Goal: Transaction & Acquisition: Purchase product/service

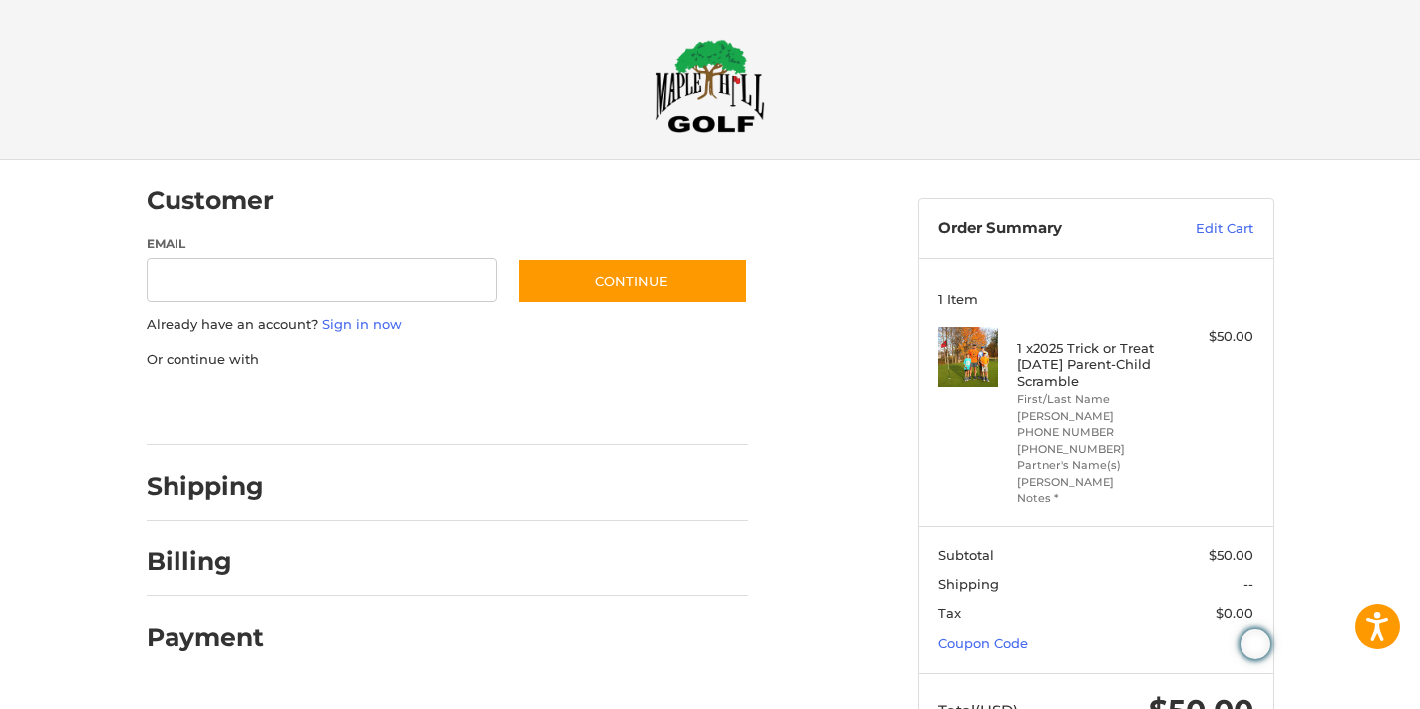
scroll to position [18, 0]
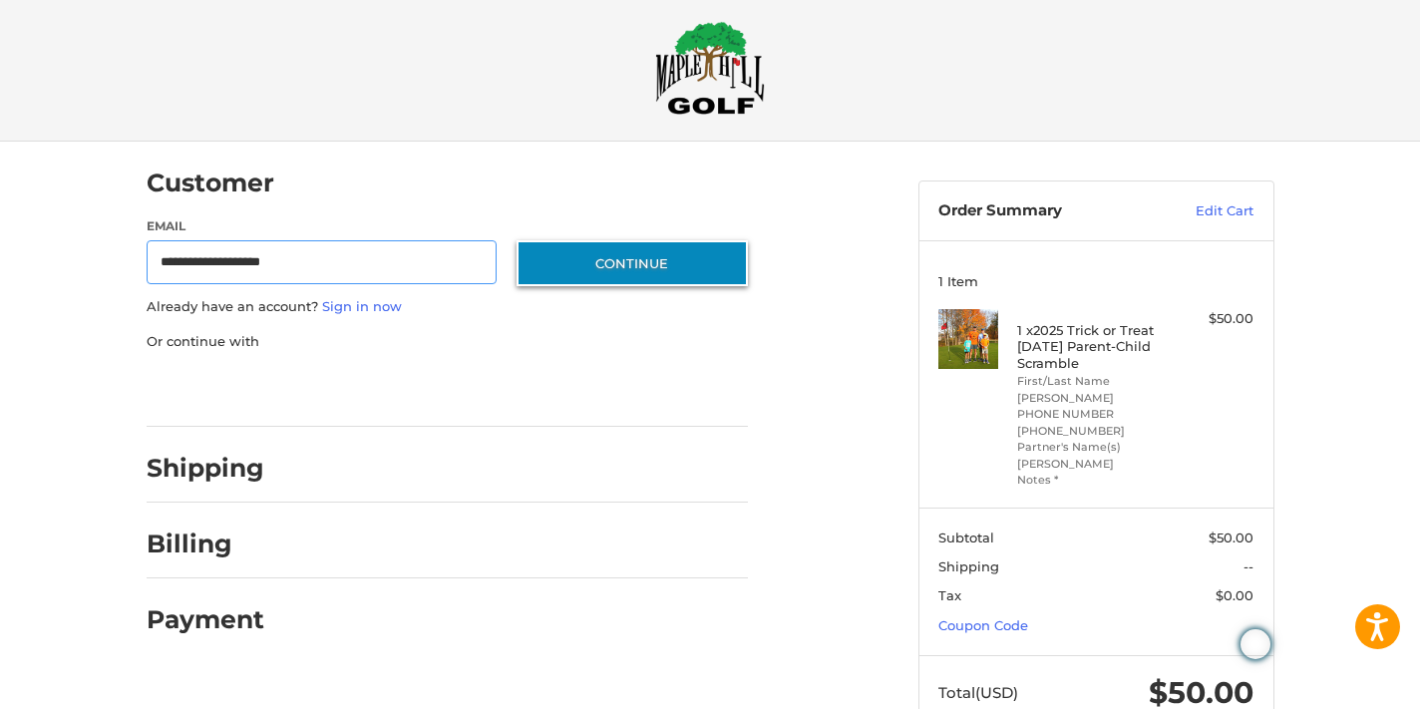
type input "**********"
click at [651, 247] on button "Continue" at bounding box center [631, 263] width 231 height 46
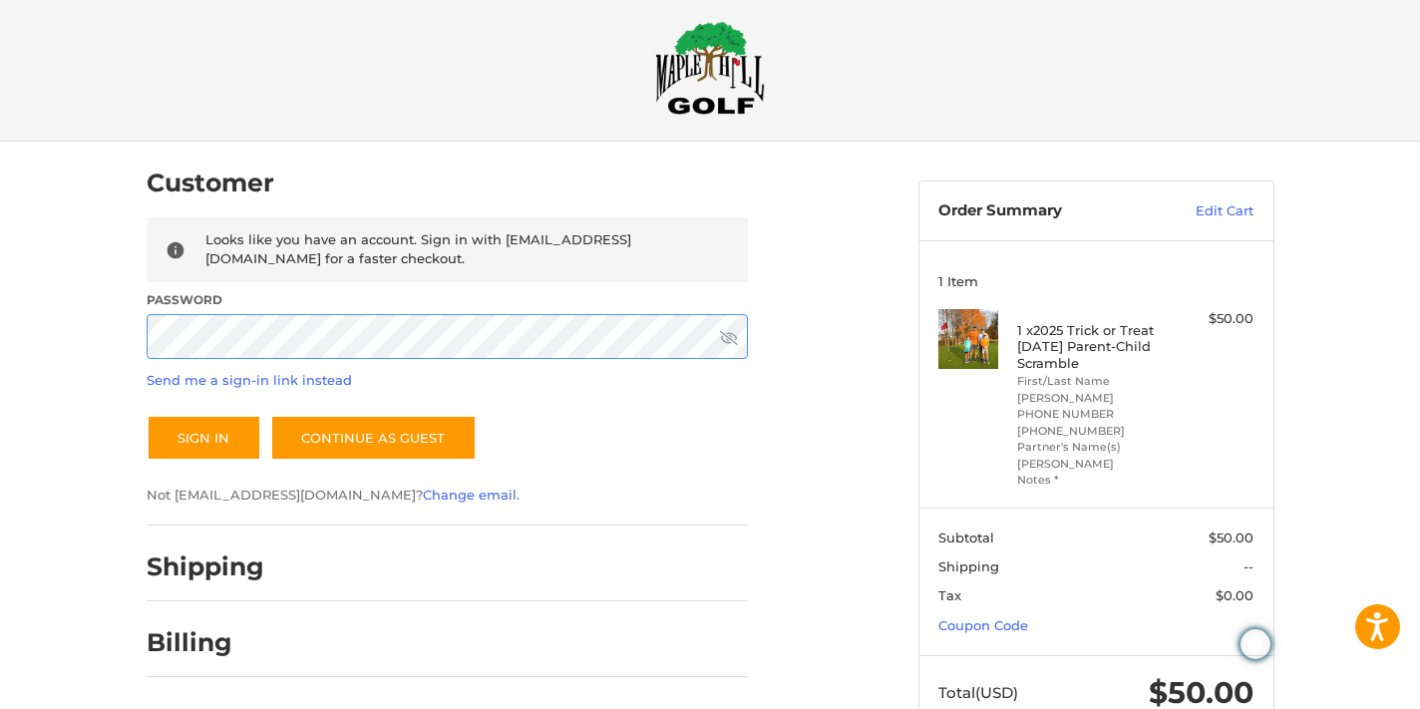
click at [147, 415] on button "Sign In" at bounding box center [204, 438] width 115 height 46
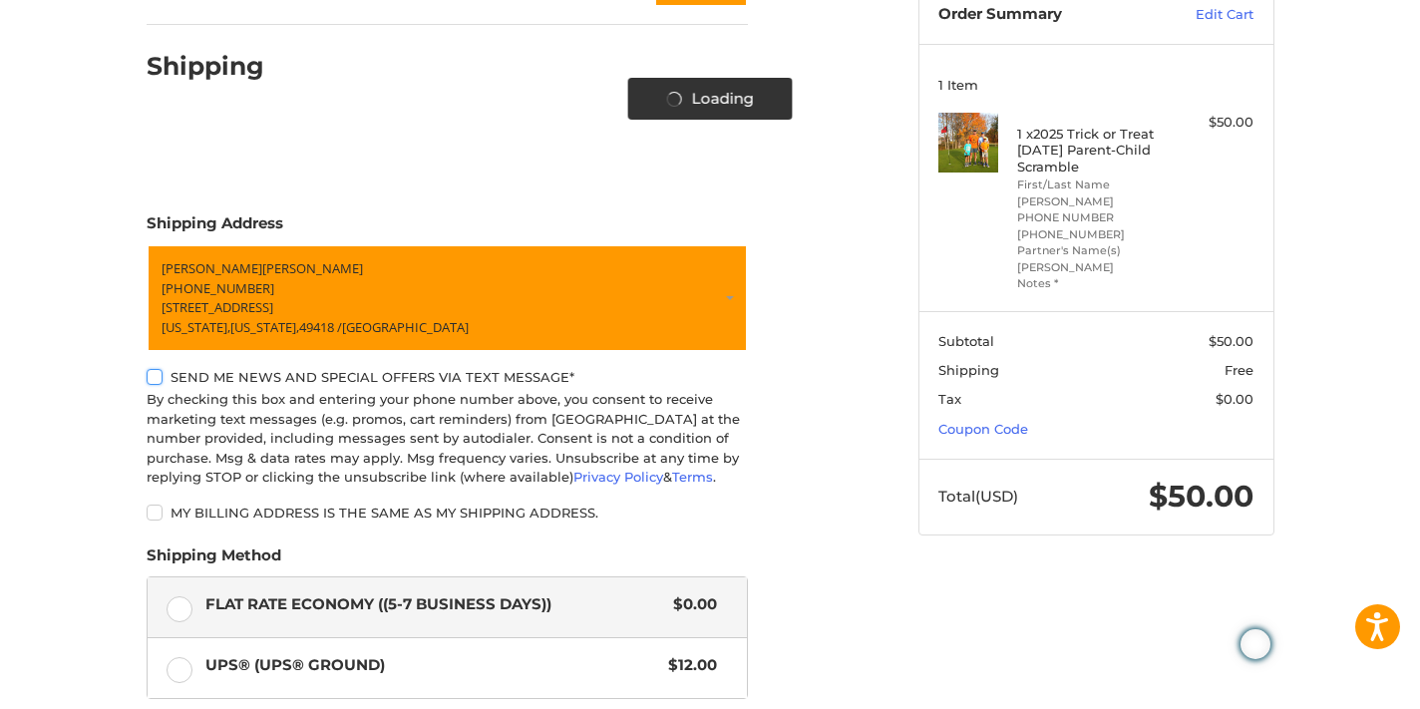
scroll to position [215, 0]
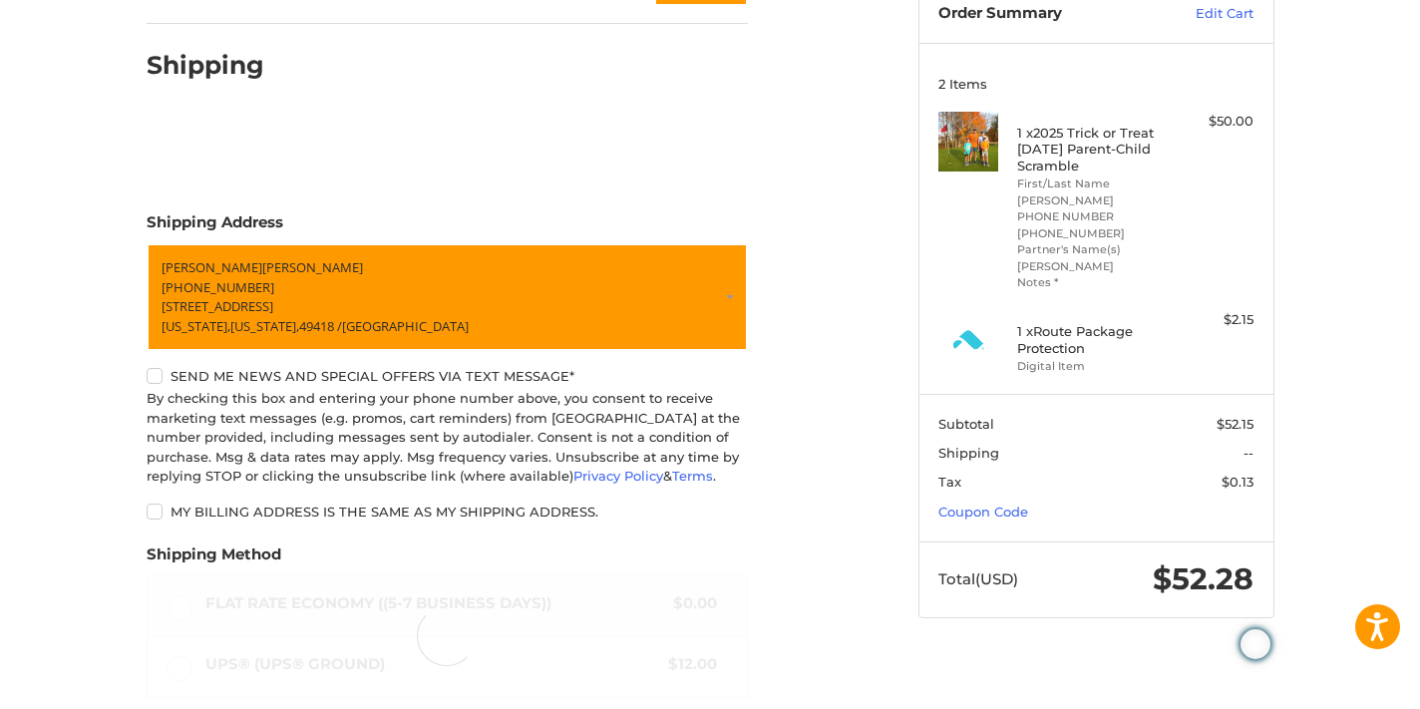
click at [158, 376] on label "Send me news and special offers via text message*" at bounding box center [447, 376] width 601 height 16
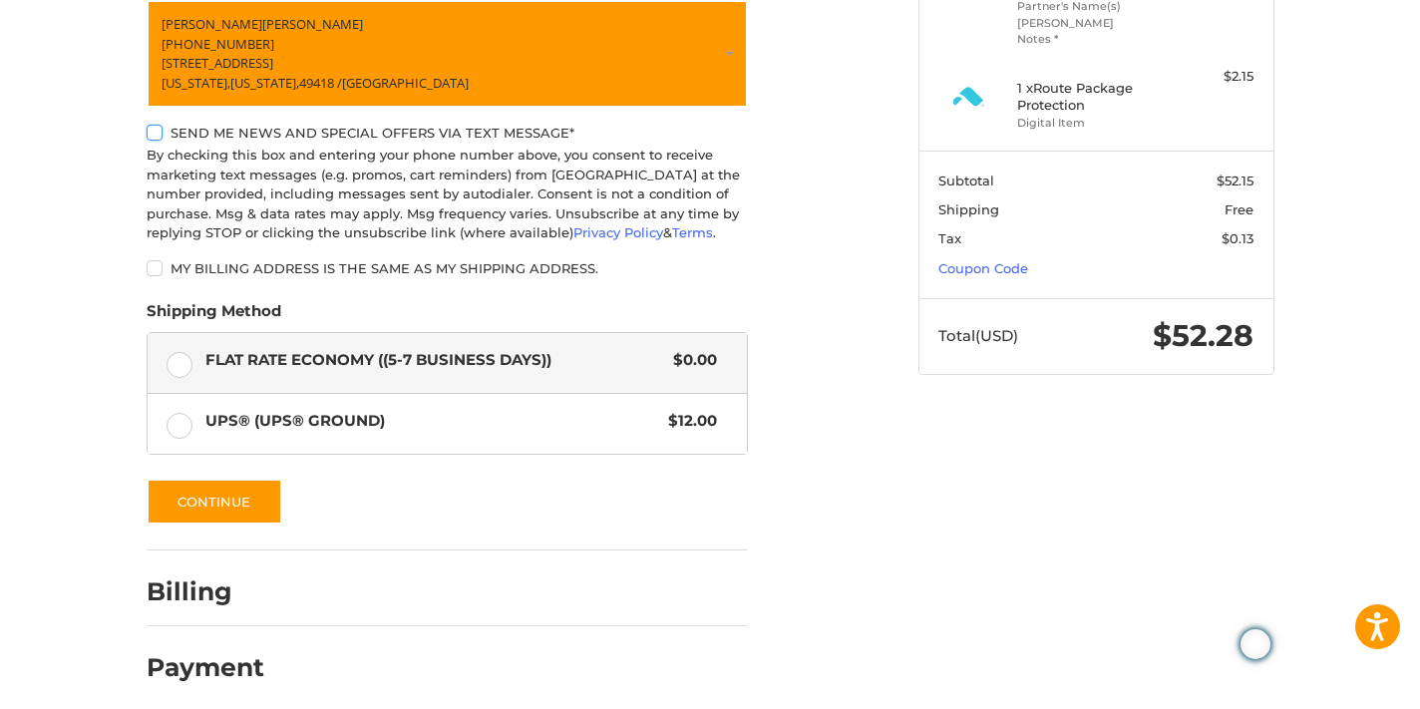
scroll to position [460, 0]
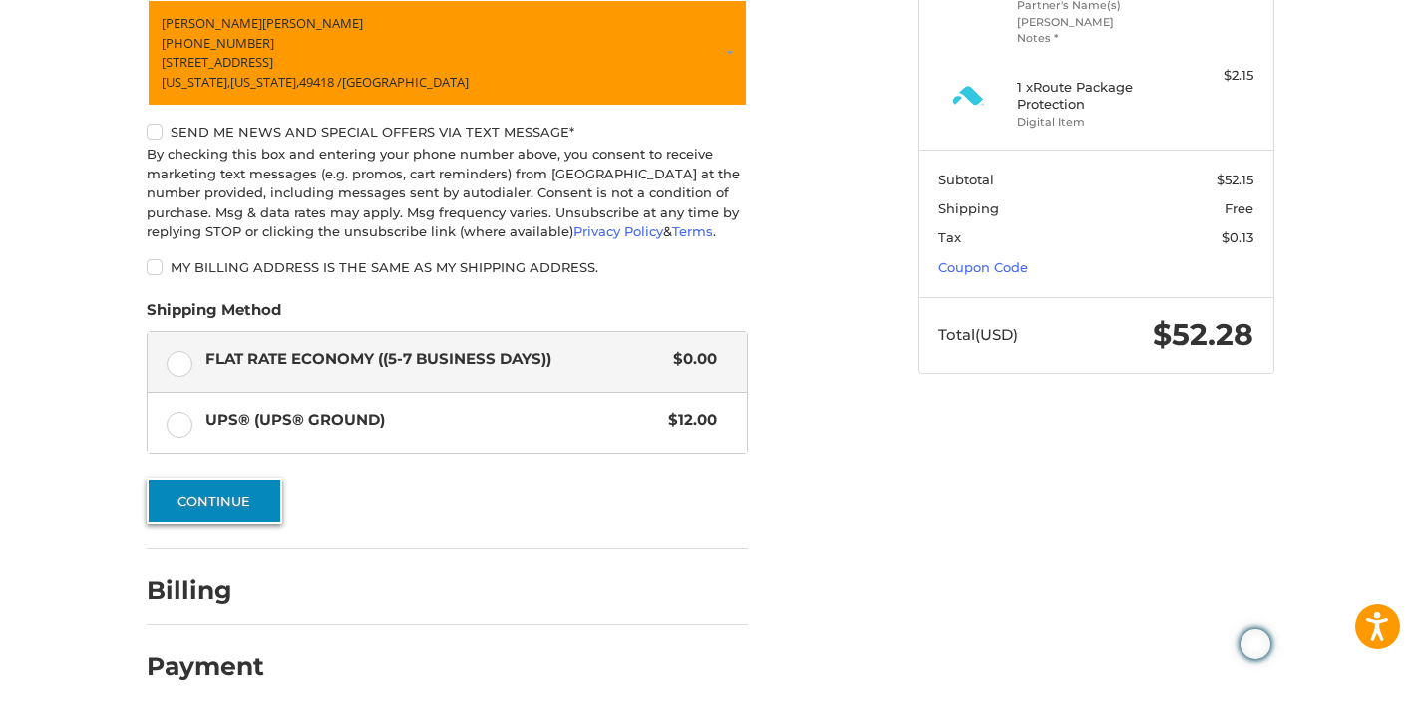
click at [215, 511] on button "Continue" at bounding box center [215, 501] width 136 height 46
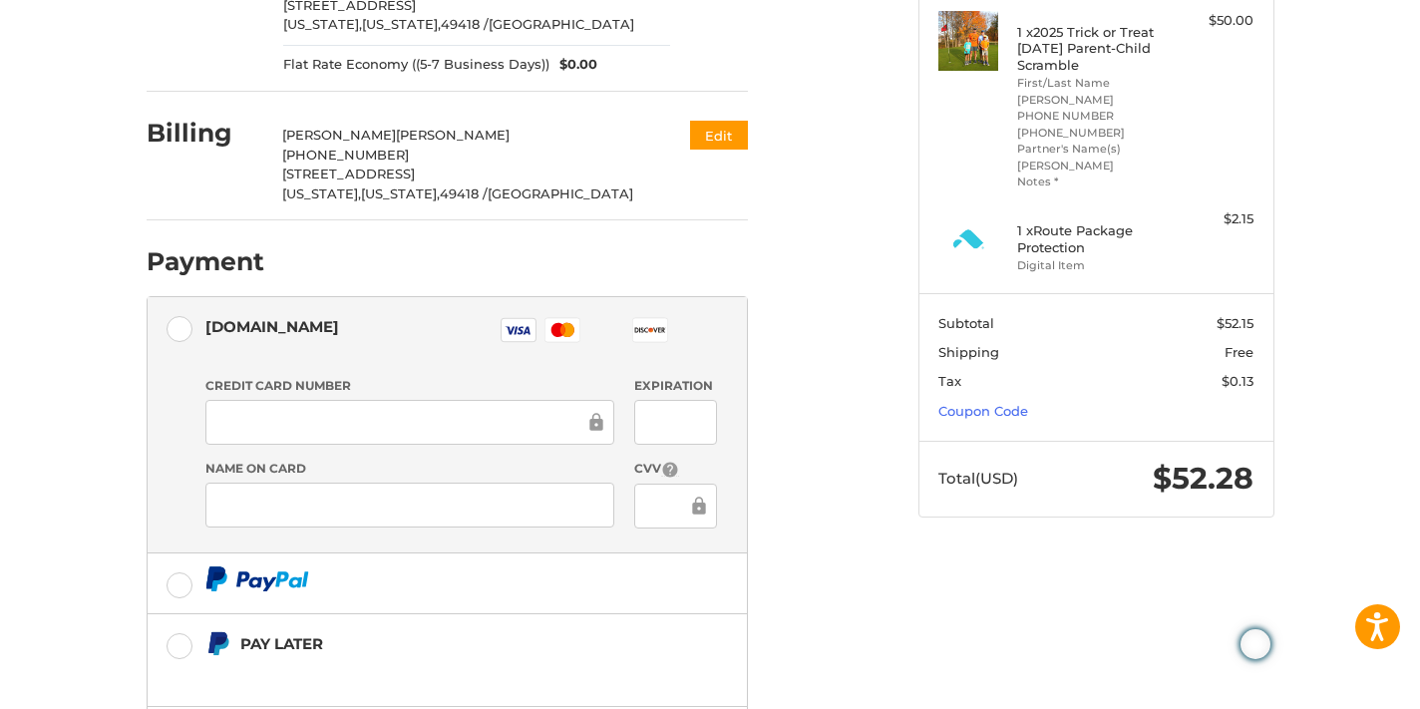
scroll to position [315, 0]
click at [878, 546] on div "Customer [EMAIL_ADDRESS][DOMAIN_NAME] Sign Out Shipping [PERSON_NAME] [PHONE_NU…" at bounding box center [518, 358] width 772 height 1029
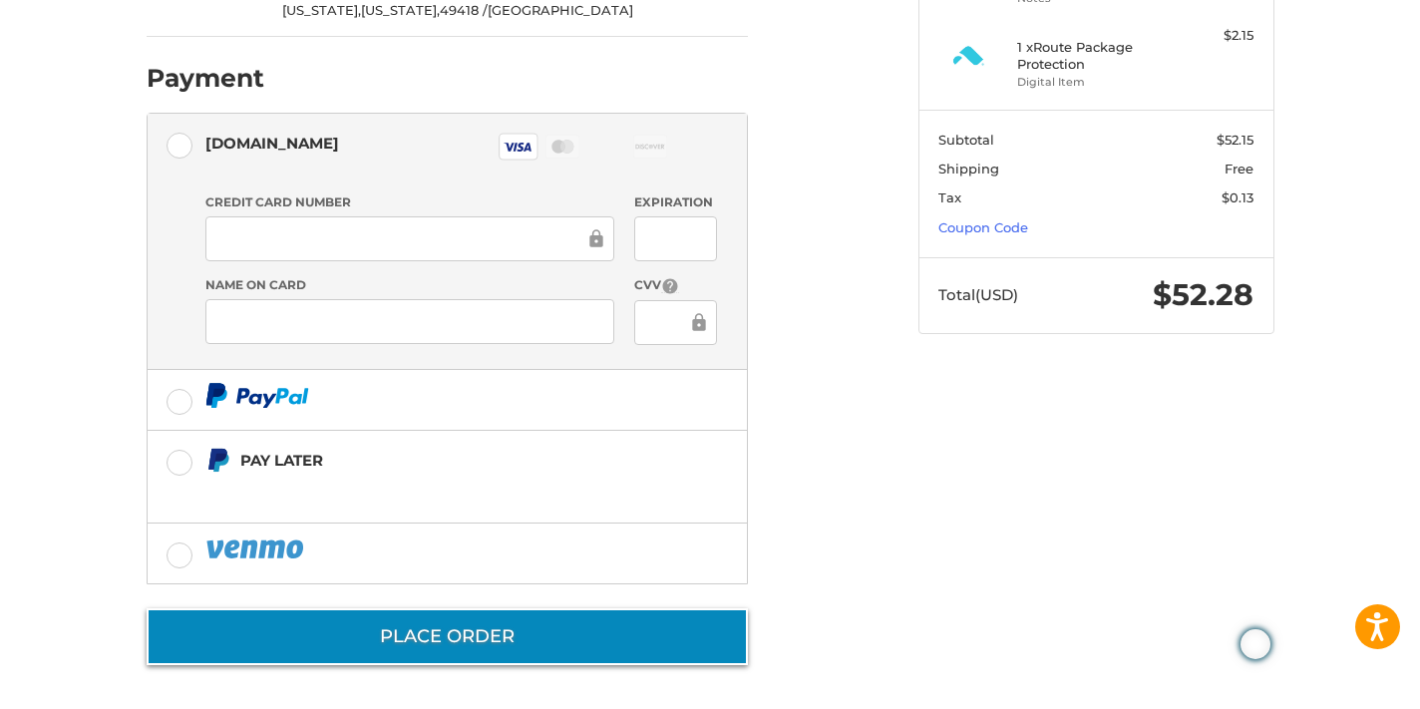
click at [442, 638] on button "Place Order" at bounding box center [447, 636] width 601 height 57
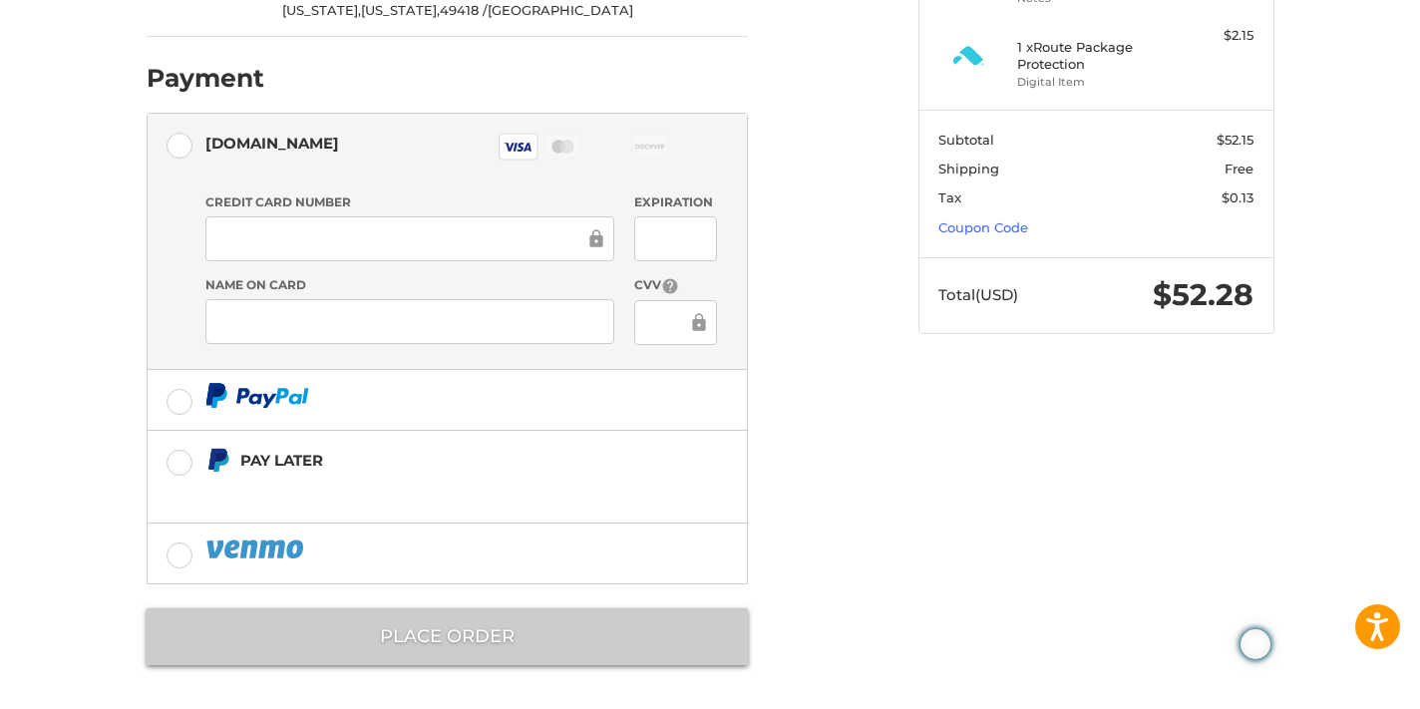
scroll to position [6, 0]
